Goal: Task Accomplishment & Management: Manage account settings

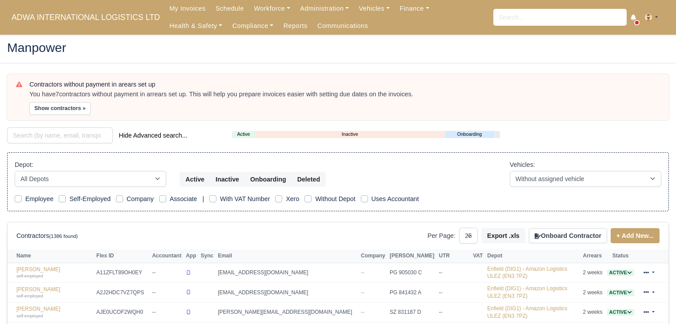
select select "25"
click at [60, 106] on button "Show contractors »" at bounding box center [59, 108] width 61 height 13
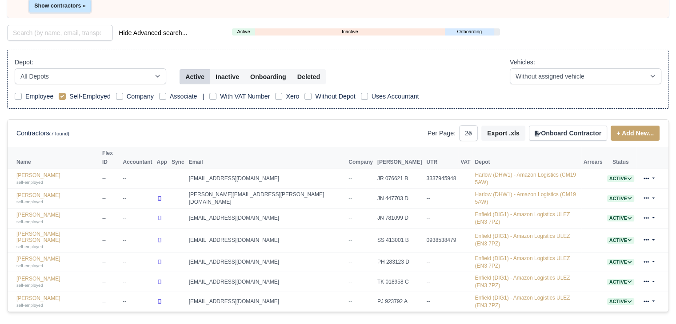
scroll to position [111, 0]
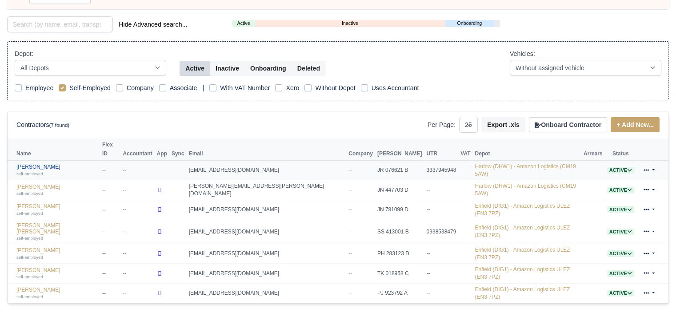
click at [53, 171] on div "self-employed" at bounding box center [56, 174] width 81 height 6
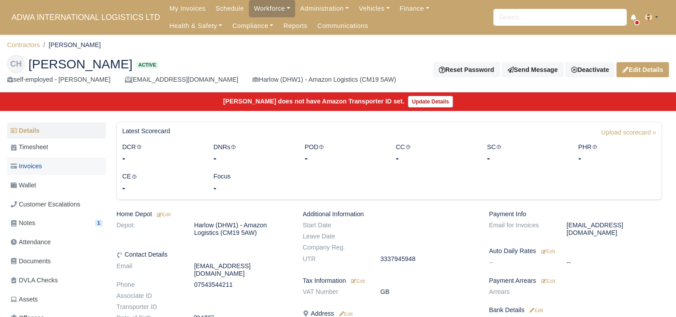
click at [54, 167] on link "Invoices" at bounding box center [56, 166] width 99 height 17
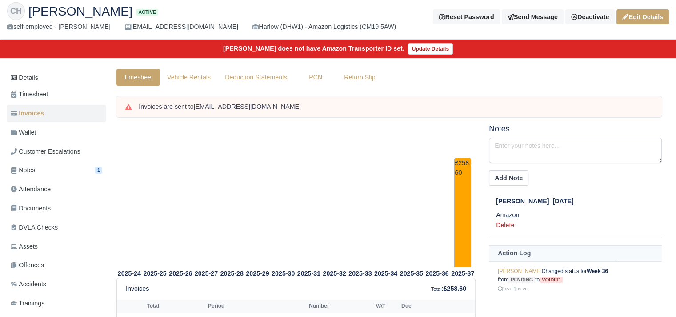
scroll to position [54, 0]
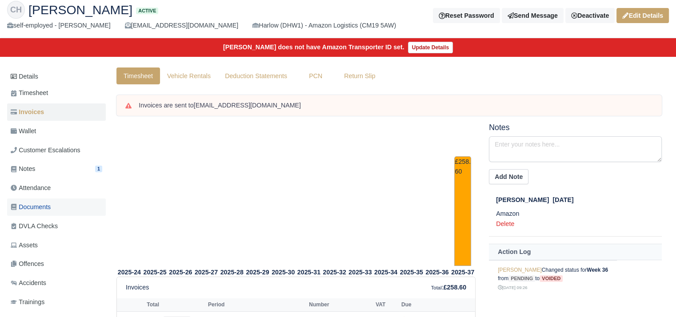
click at [63, 200] on link "Documents" at bounding box center [56, 207] width 99 height 17
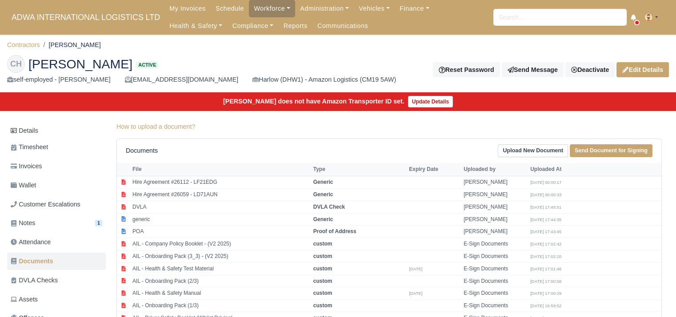
scroll to position [160, 0]
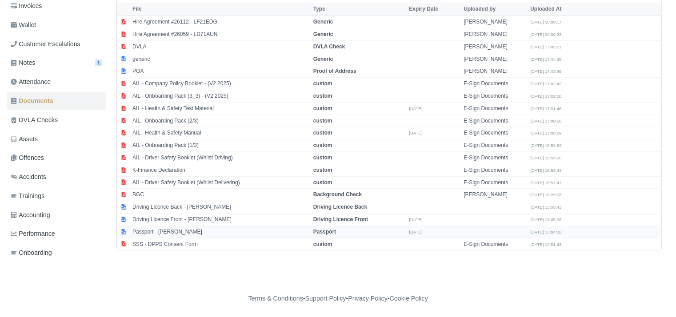
click at [183, 228] on td "Passport - [PERSON_NAME]" at bounding box center [220, 232] width 181 height 12
select select "passport"
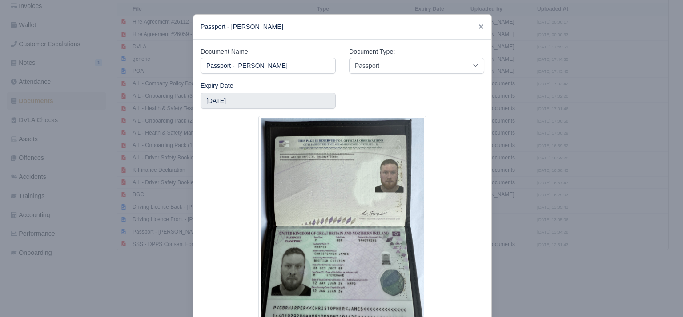
click at [142, 255] on div at bounding box center [341, 158] width 683 height 317
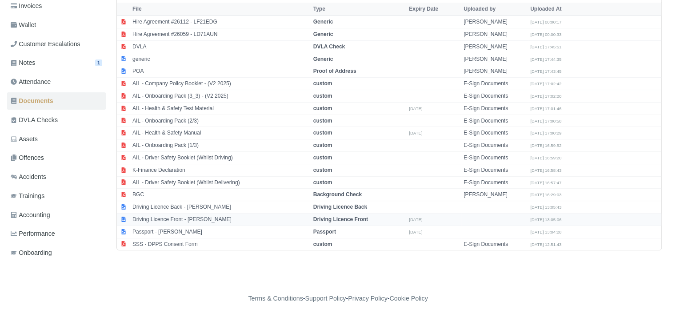
click at [194, 214] on td "Driving Licence Front - Christopher Harper" at bounding box center [220, 220] width 181 height 12
select select "driving-licence-front"
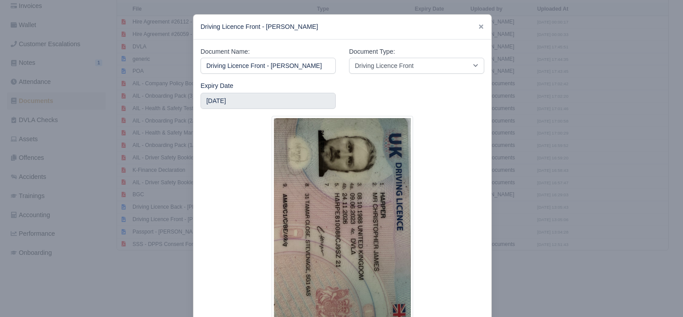
click at [165, 217] on div at bounding box center [341, 158] width 683 height 317
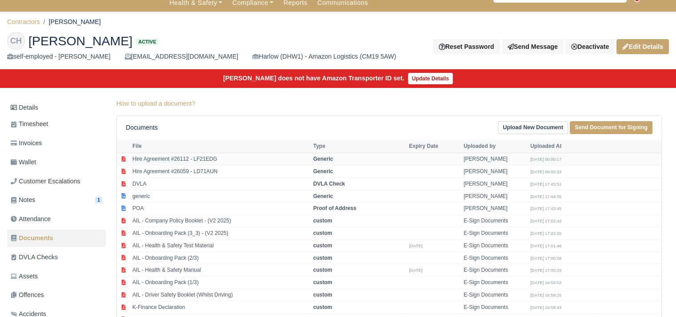
scroll to position [21, 0]
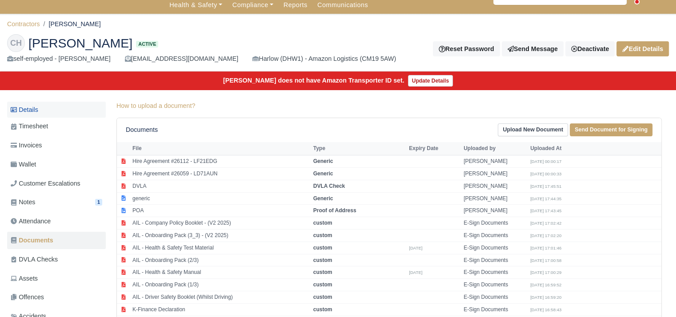
click at [75, 115] on link "Details" at bounding box center [56, 110] width 99 height 16
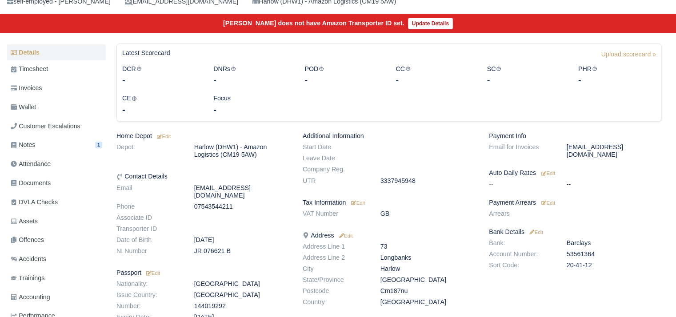
scroll to position [80, 0]
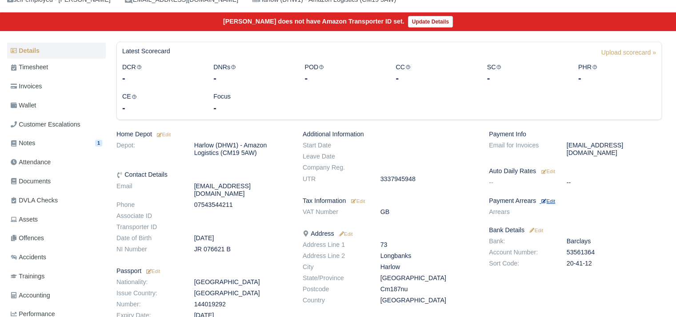
click at [551, 199] on small "Edit" at bounding box center [548, 201] width 14 height 5
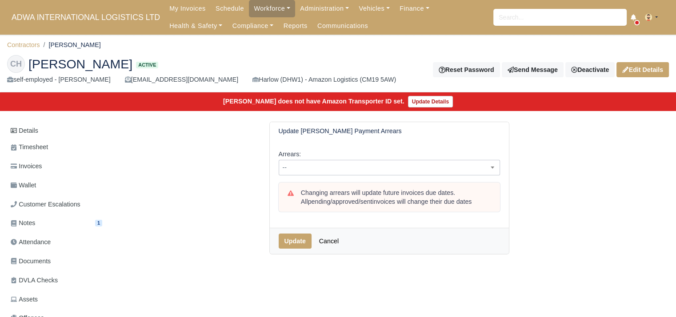
click at [382, 169] on span "--" at bounding box center [389, 167] width 220 height 11
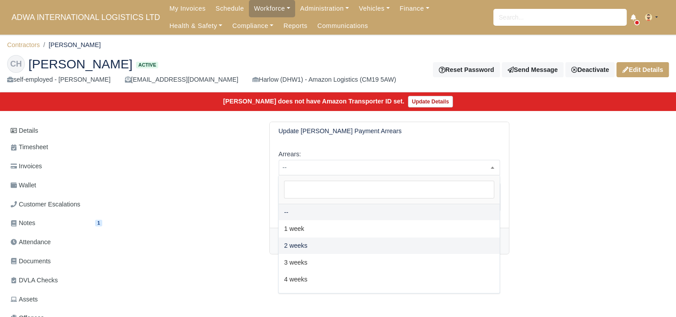
select select "2W"
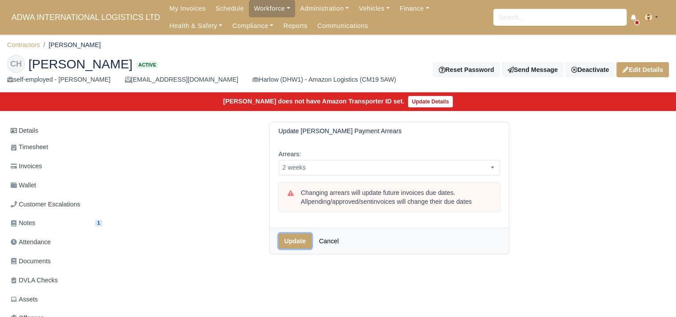
click at [290, 240] on button "Update" at bounding box center [295, 241] width 33 height 15
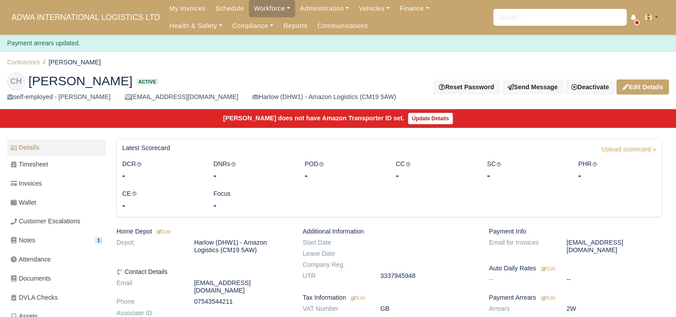
click at [25, 68] on div "CH Christopher Harper Active self-employed - Christopher Harper chrisjharper198…" at bounding box center [337, 87] width 675 height 44
click at [31, 63] on link "Contractors" at bounding box center [23, 62] width 33 height 7
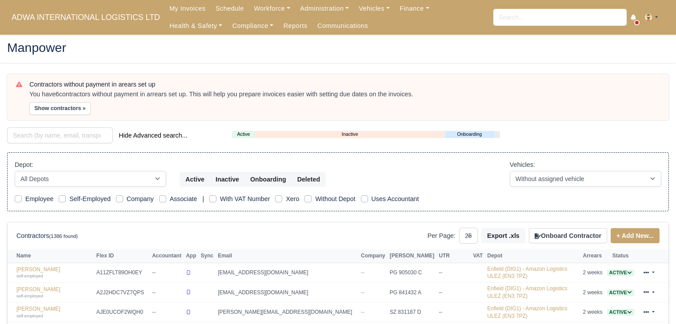
select select "25"
click at [64, 105] on button "Show contractors »" at bounding box center [59, 108] width 61 height 13
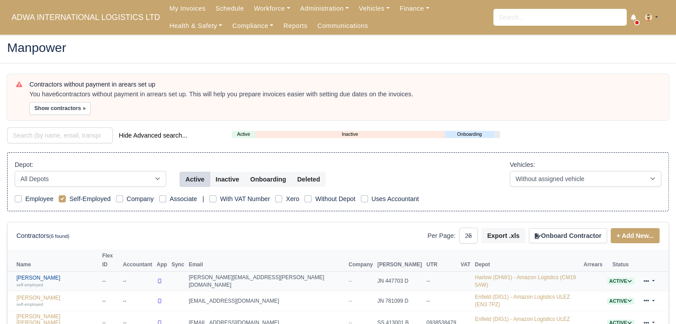
click at [32, 275] on link "Daniel Flynn self-employed" at bounding box center [56, 281] width 81 height 13
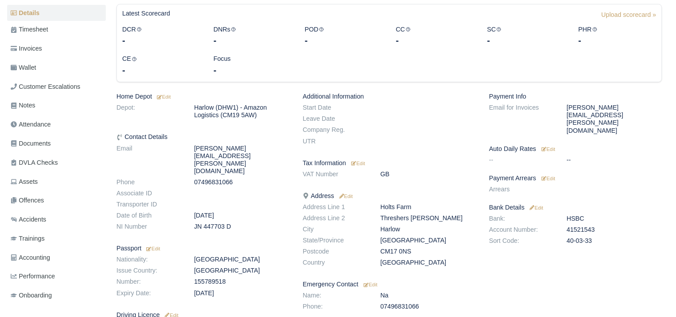
scroll to position [133, 0]
click at [50, 138] on span "Documents" at bounding box center [31, 143] width 40 height 10
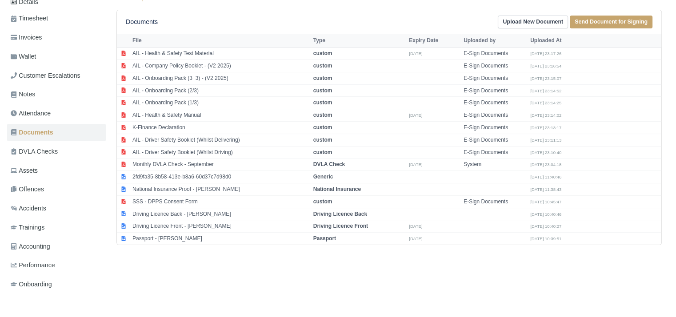
scroll to position [151, 0]
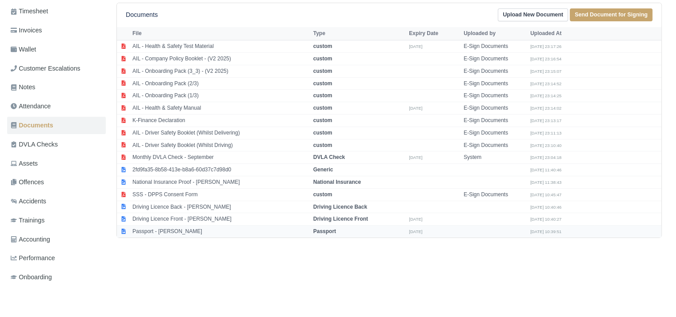
click at [184, 226] on td "Passport - Daniel Flynn" at bounding box center [220, 232] width 181 height 12
select select "passport"
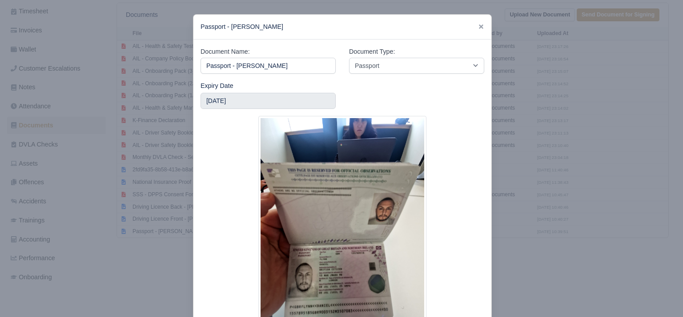
click at [154, 211] on div at bounding box center [341, 158] width 683 height 317
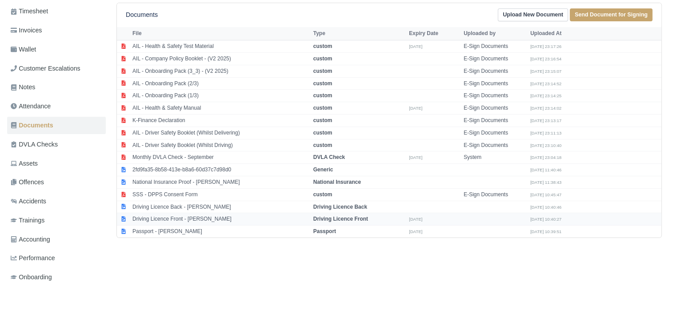
click at [174, 213] on td "Driving Licence Front - Daniel Flynn" at bounding box center [220, 219] width 181 height 12
select select "driving-licence-front"
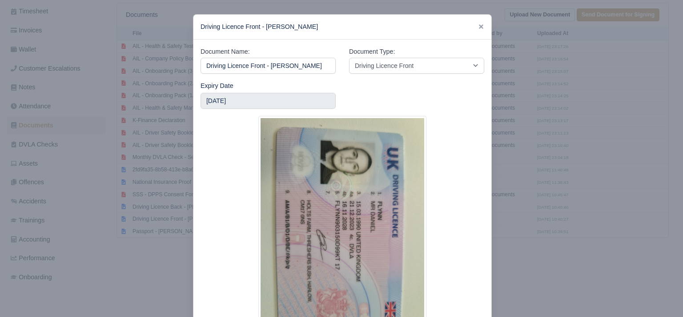
click at [154, 219] on div at bounding box center [341, 158] width 683 height 317
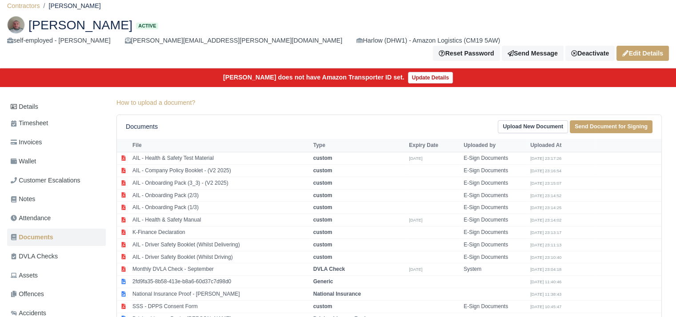
scroll to position [39, 0]
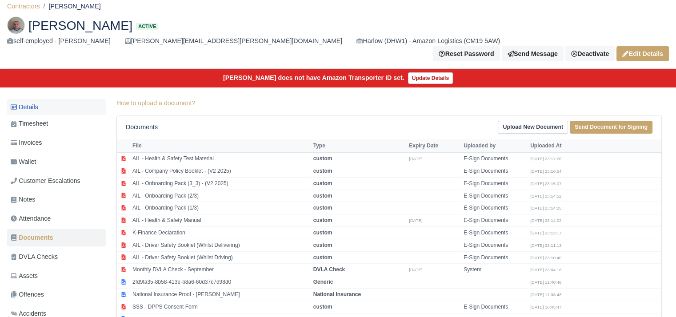
click at [53, 99] on link "Details" at bounding box center [56, 107] width 99 height 16
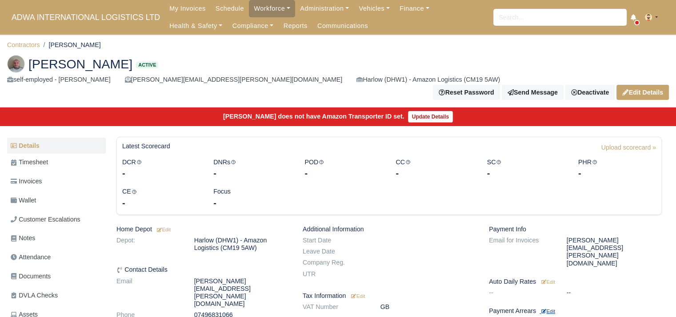
click at [553, 309] on small "Edit" at bounding box center [548, 311] width 14 height 5
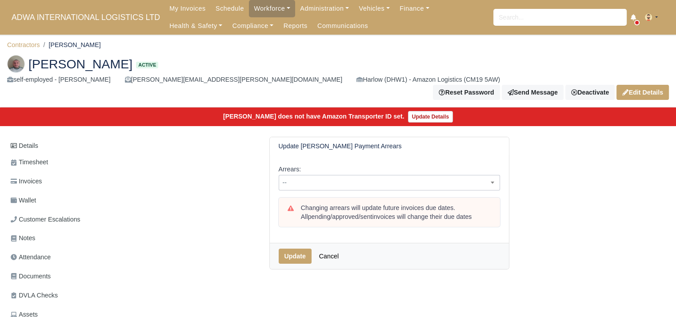
click at [432, 177] on span "--" at bounding box center [389, 182] width 220 height 11
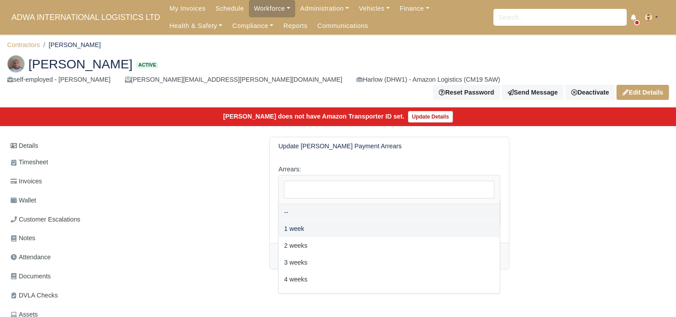
select select "2W"
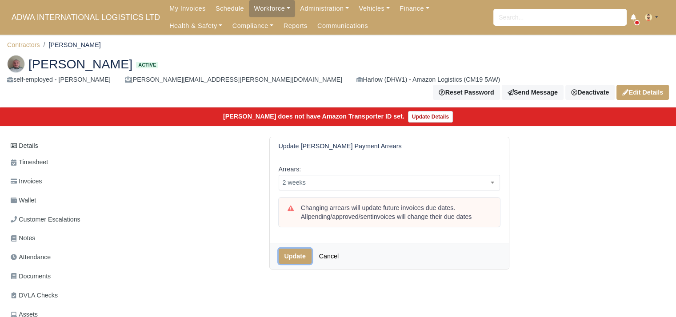
click at [292, 249] on button "Update" at bounding box center [295, 256] width 33 height 15
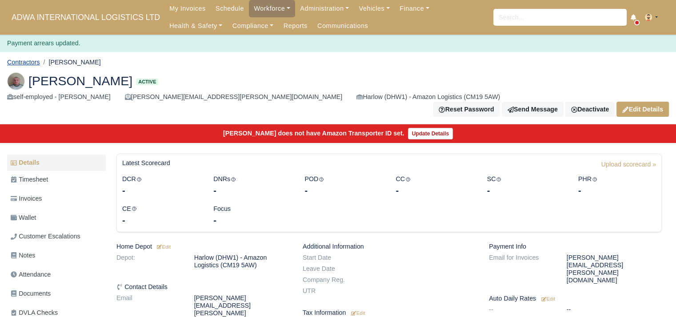
click at [30, 63] on link "Contractors" at bounding box center [23, 62] width 33 height 7
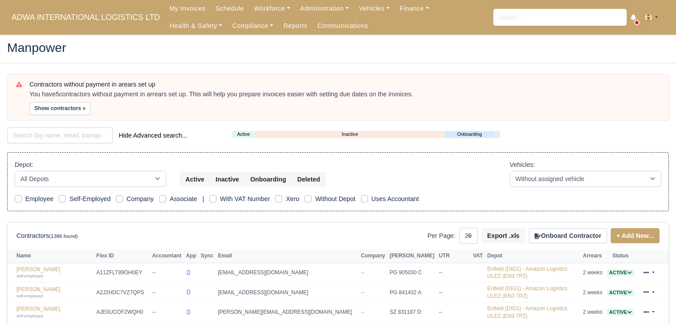
select select "25"
click at [44, 114] on div "Contractors without payment in arears set up You have 5 contractors without pay…" at bounding box center [338, 97] width 662 height 46
click at [68, 112] on button "Show contractors »" at bounding box center [59, 108] width 61 height 13
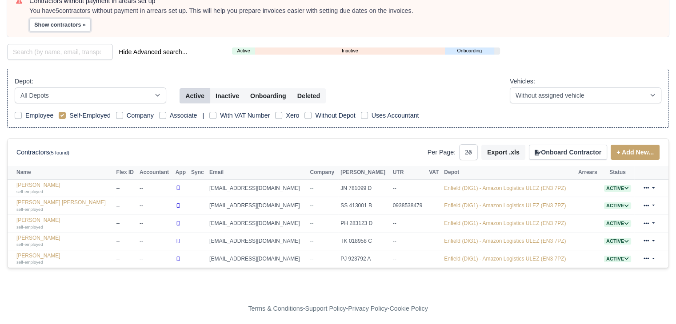
scroll to position [86, 0]
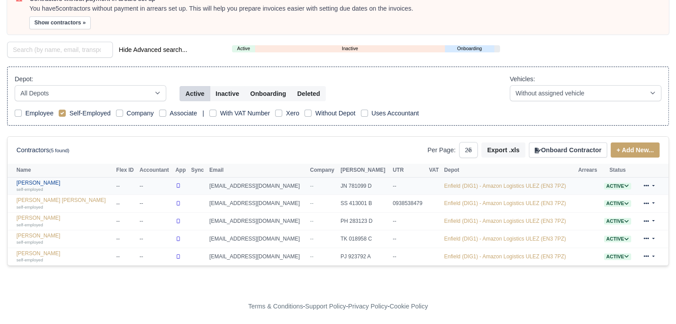
click at [36, 181] on link "[PERSON_NAME] self-employed" at bounding box center [64, 186] width 96 height 13
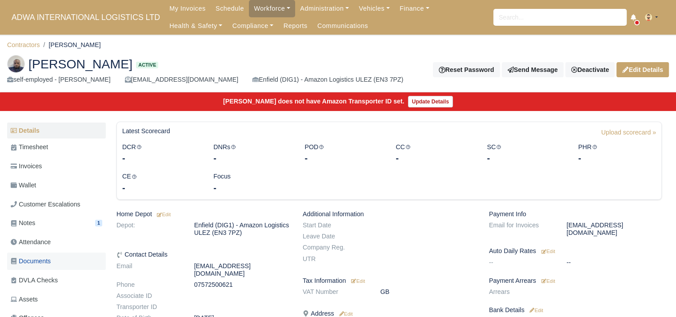
click at [47, 256] on span "Documents" at bounding box center [31, 261] width 40 height 10
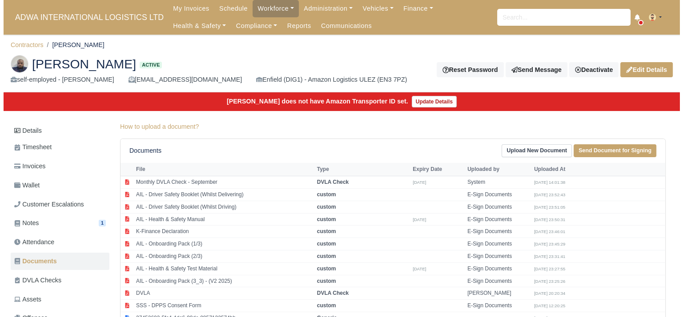
scroll to position [160, 0]
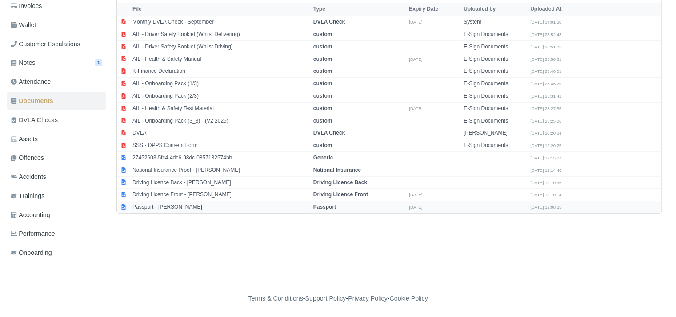
click at [161, 204] on td "Passport - Jordan Peart" at bounding box center [220, 207] width 181 height 12
select select "passport"
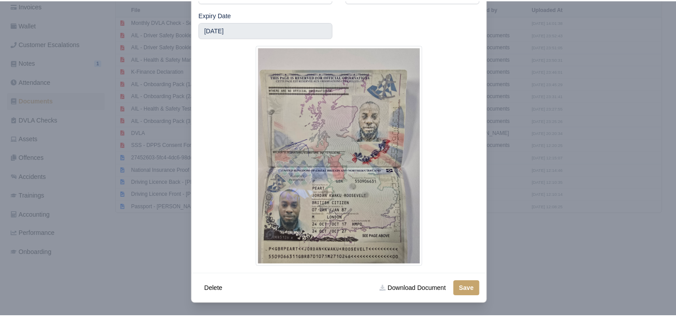
scroll to position [73, 0]
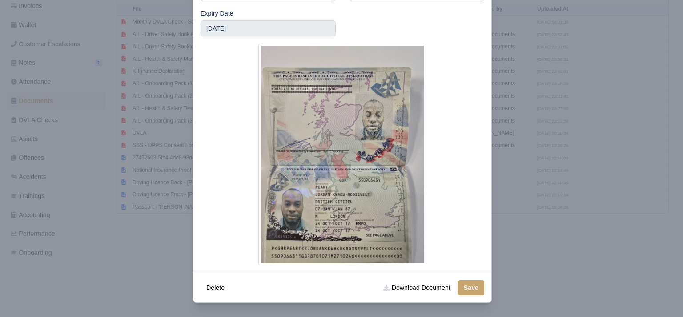
click at [140, 253] on div at bounding box center [341, 158] width 683 height 317
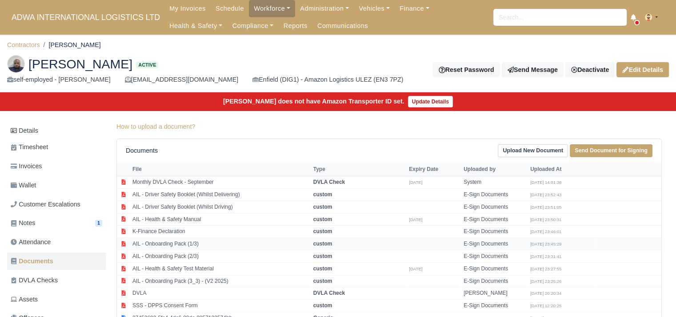
scroll to position [160, 0]
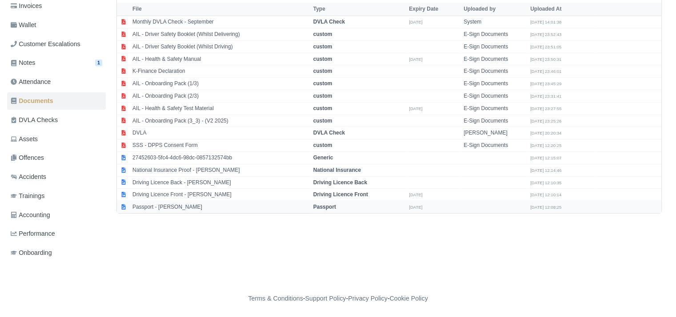
click at [173, 203] on td "Passport - Jordan Peart" at bounding box center [220, 207] width 181 height 12
select select "passport"
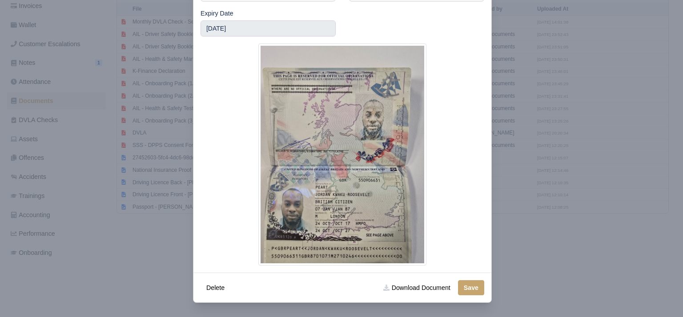
click at [149, 240] on div at bounding box center [341, 158] width 683 height 317
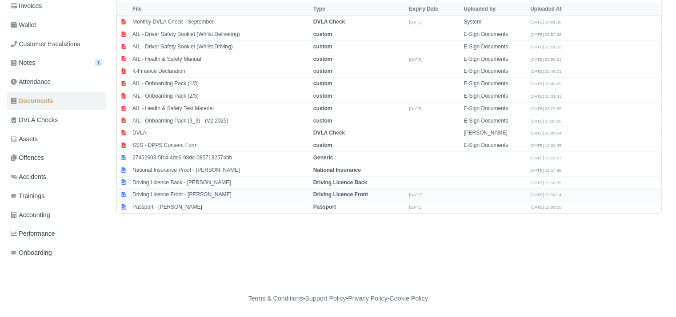
click at [168, 192] on td "Driving Licence Front - Jordan Peart" at bounding box center [220, 195] width 181 height 12
select select "driving-licence-front"
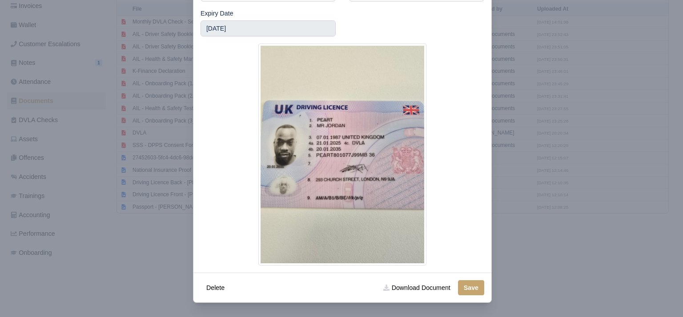
click at [148, 232] on div at bounding box center [341, 158] width 683 height 317
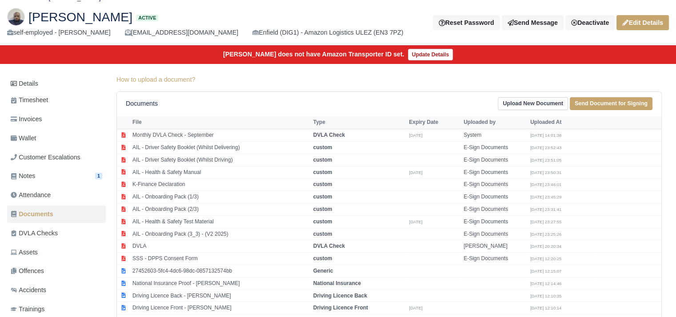
scroll to position [44, 0]
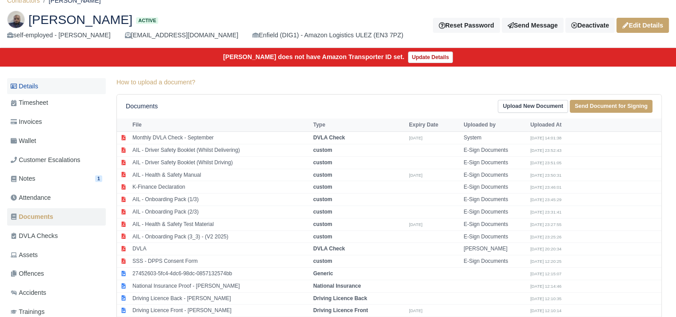
click at [60, 89] on link "Details" at bounding box center [56, 86] width 99 height 16
